Goal: Transaction & Acquisition: Download file/media

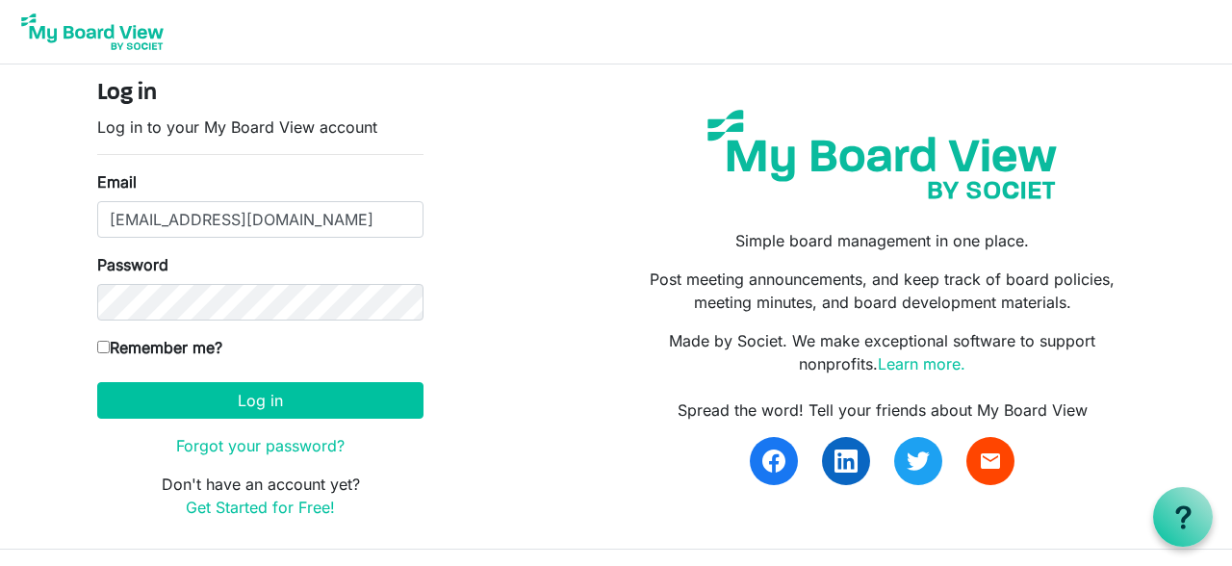
click at [104, 341] on input "Remember me?" at bounding box center [103, 347] width 13 height 13
checkbox input "true"
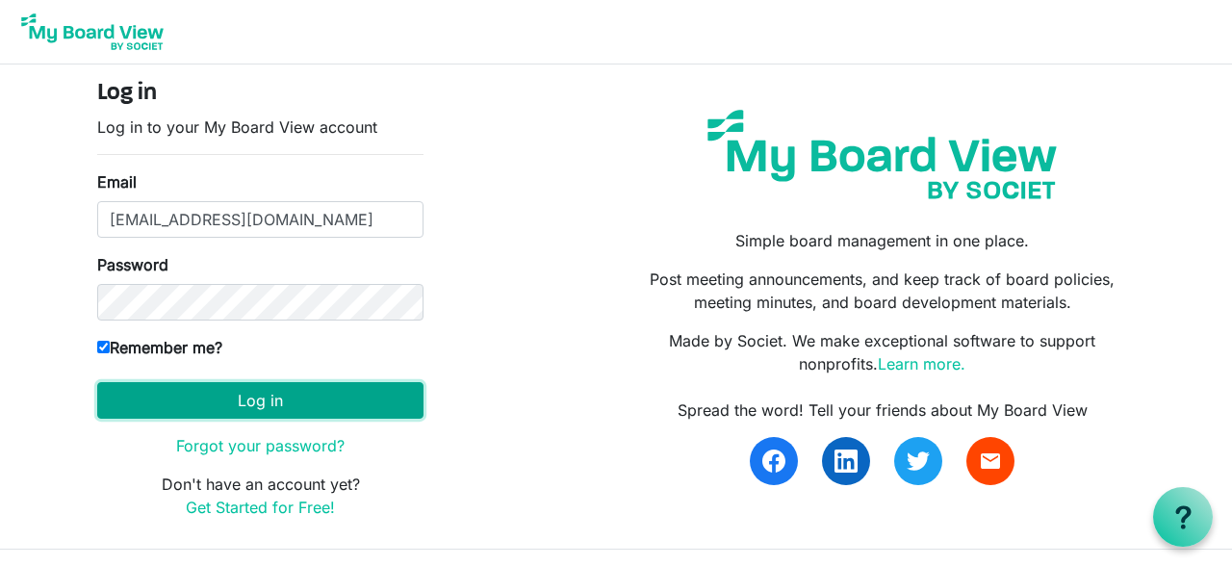
click at [261, 409] on button "Log in" at bounding box center [260, 400] width 326 height 37
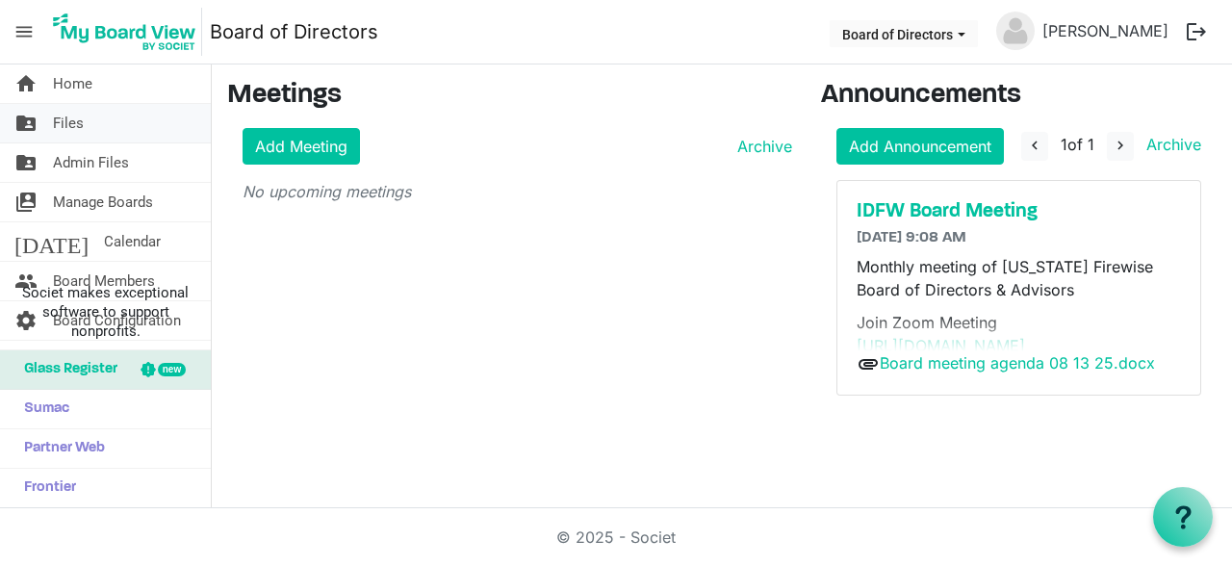
click at [110, 127] on link "folder_shared Files" at bounding box center [105, 123] width 211 height 39
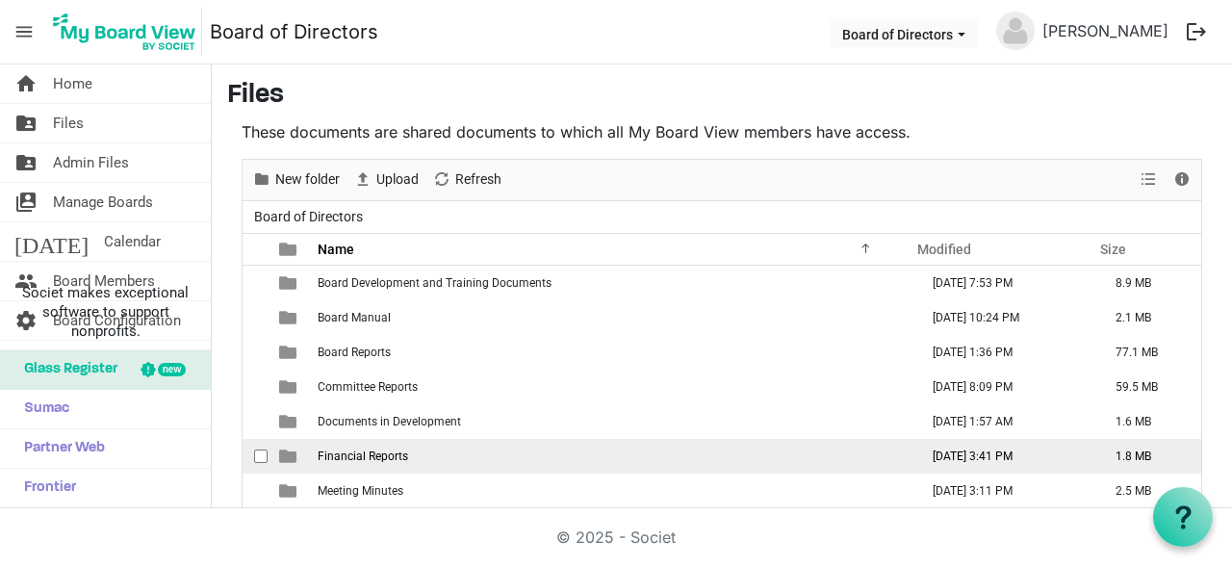
click at [385, 459] on span "Financial Reports" at bounding box center [363, 456] width 90 height 13
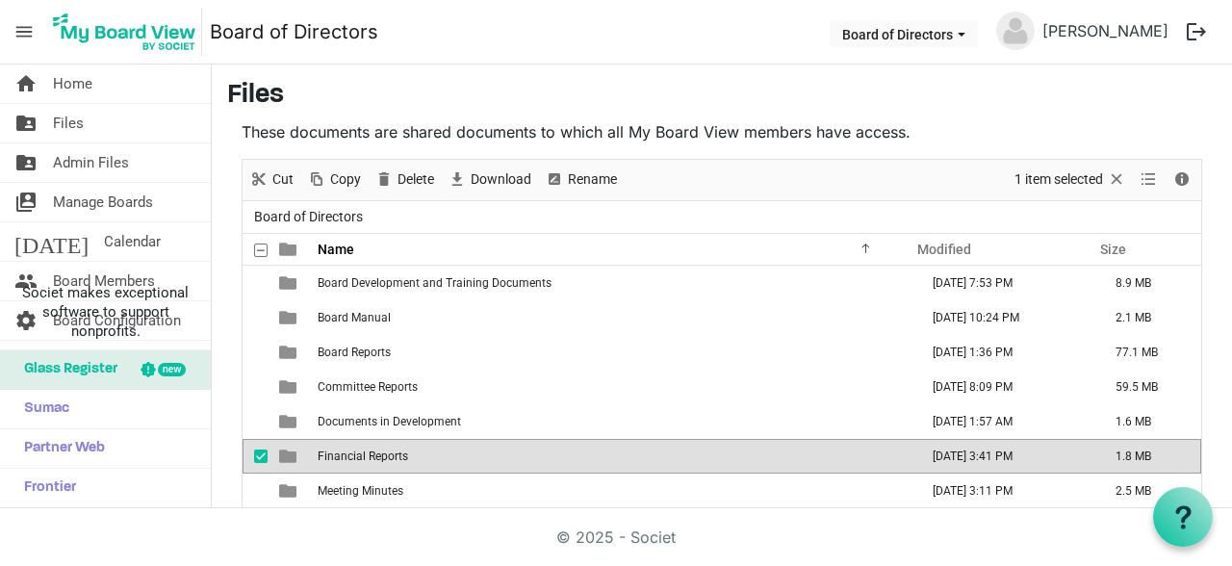
click at [385, 459] on span "Financial Reports" at bounding box center [363, 456] width 90 height 13
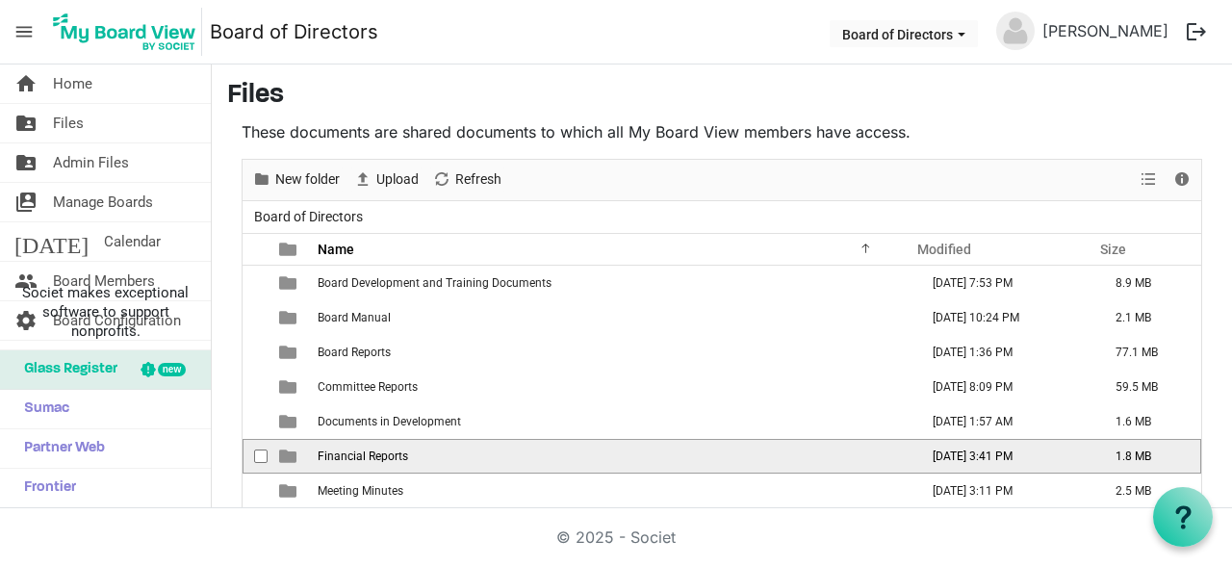
click at [385, 459] on span "Financial Reports" at bounding box center [363, 456] width 90 height 13
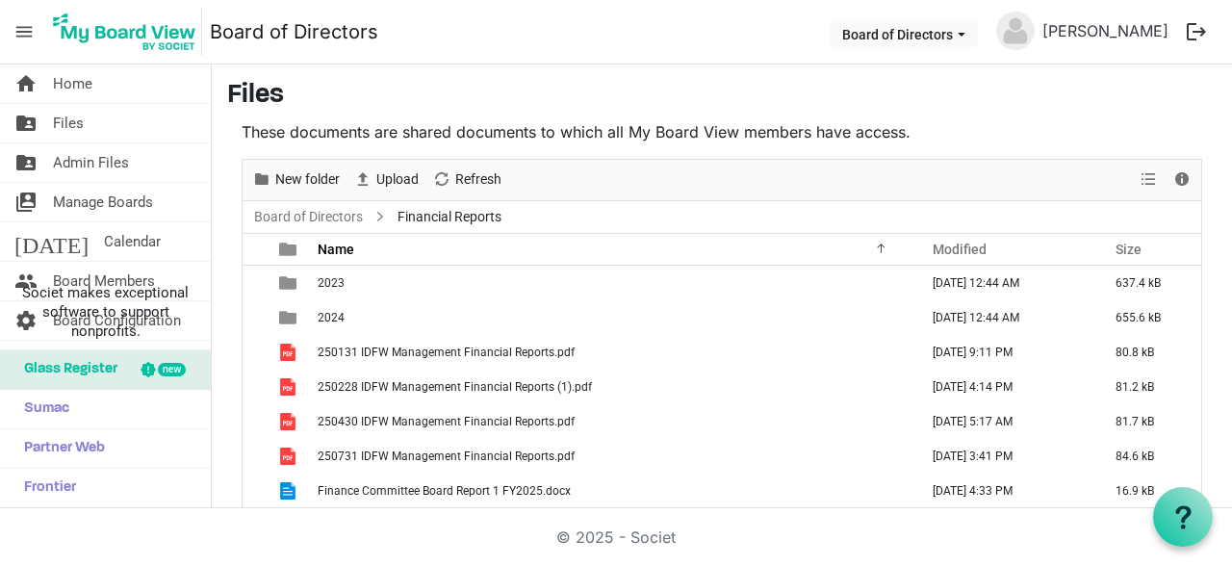
scroll to position [99, 0]
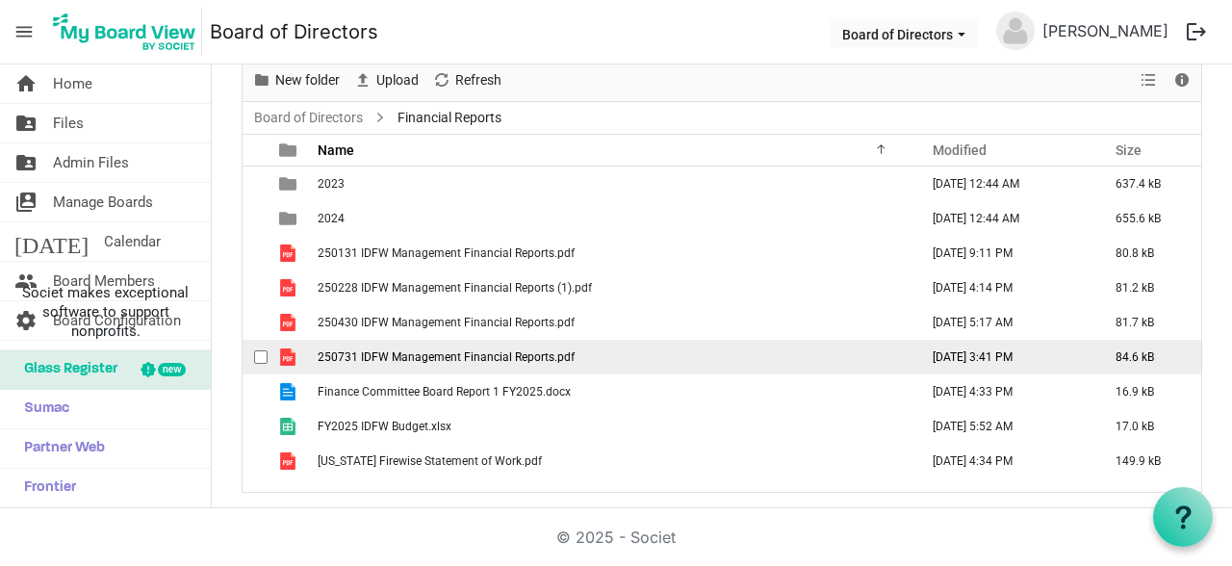
click at [527, 359] on span "250731 IDFW Management Financial Reports.pdf" at bounding box center [446, 356] width 257 height 13
